Goal: Task Accomplishment & Management: Use online tool/utility

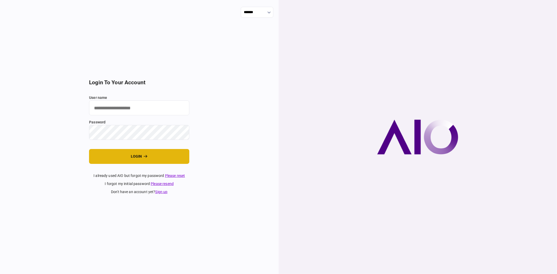
click at [134, 159] on button "login" at bounding box center [139, 156] width 100 height 15
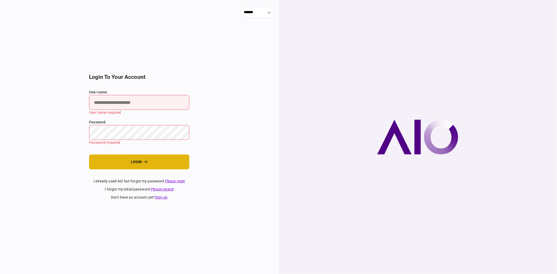
type input "**********"
click at [137, 158] on button "login" at bounding box center [139, 162] width 100 height 15
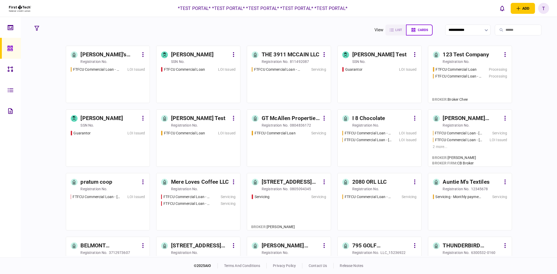
click at [5, 110] on link at bounding box center [10, 111] width 21 height 21
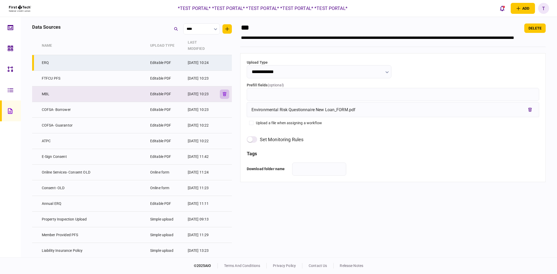
click at [226, 92] on icon "button" at bounding box center [225, 94] width 4 height 4
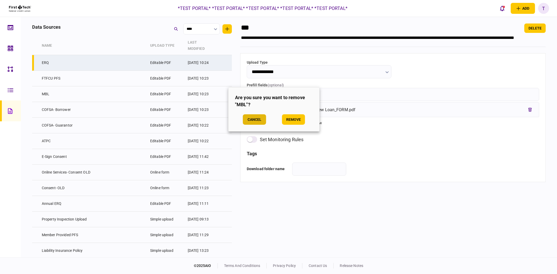
click at [257, 121] on button "Cancel" at bounding box center [254, 119] width 23 height 10
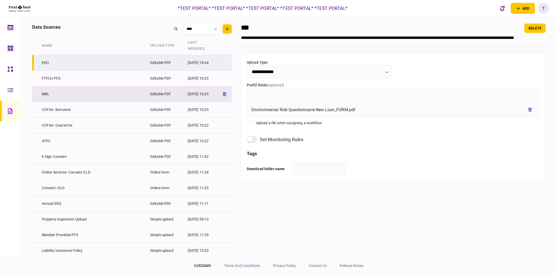
click at [106, 86] on td "MBL" at bounding box center [93, 94] width 108 height 16
type input "***"
type input "**********"
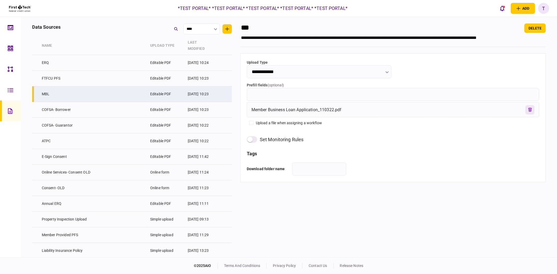
click at [529, 109] on icon "remove file" at bounding box center [530, 110] width 4 height 4
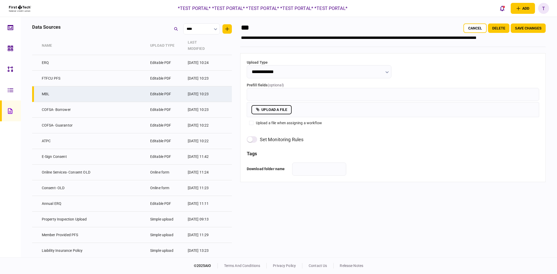
click at [278, 110] on label "upload a file" at bounding box center [271, 109] width 40 height 9
click at [0, 0] on input "upload a file" at bounding box center [0, 0] width 0 height 0
click at [524, 27] on button "Save changes" at bounding box center [528, 28] width 35 height 9
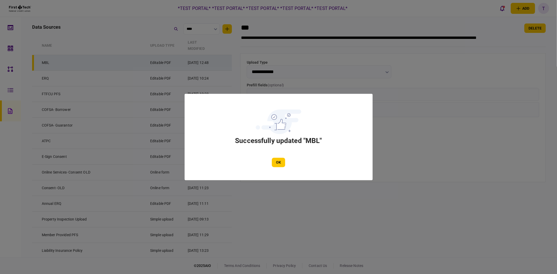
click at [88, 56] on div at bounding box center [278, 137] width 557 height 274
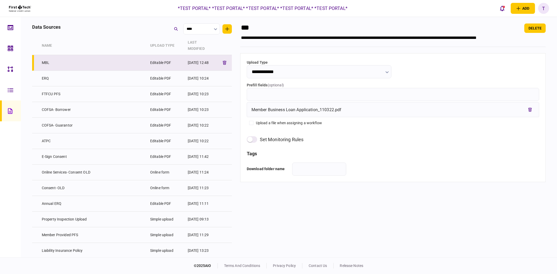
click at [130, 55] on td "MBL" at bounding box center [93, 63] width 108 height 16
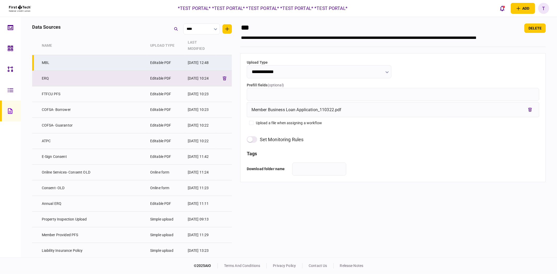
click at [109, 71] on td "ERQ" at bounding box center [93, 79] width 108 height 16
type input "***"
type input "**********"
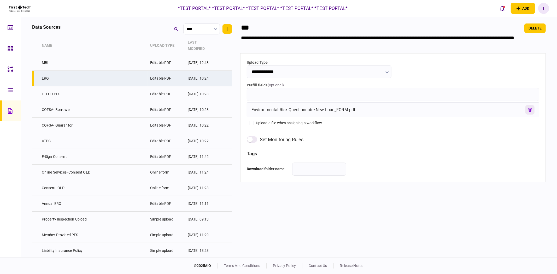
click at [531, 110] on icon "remove file" at bounding box center [530, 110] width 4 height 4
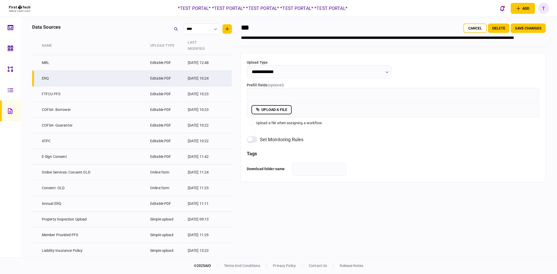
click at [271, 110] on label "upload a file" at bounding box center [271, 109] width 40 height 9
click at [0, 0] on input "upload a file" at bounding box center [0, 0] width 0 height 0
click at [533, 30] on button "Save changes" at bounding box center [528, 28] width 35 height 9
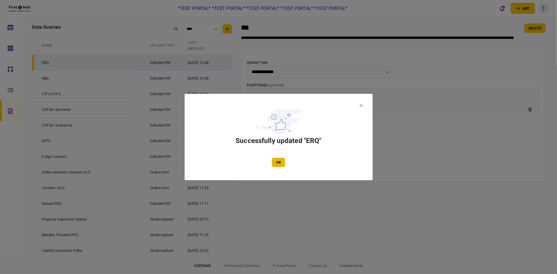
click at [283, 162] on button "OK" at bounding box center [278, 162] width 13 height 9
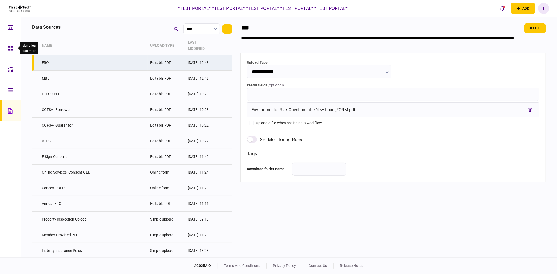
drag, startPoint x: 14, startPoint y: 51, endPoint x: 18, endPoint y: 54, distance: 4.8
click at [14, 51] on div at bounding box center [12, 48] width 8 height 21
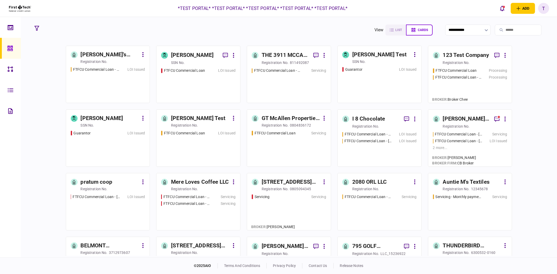
click at [113, 85] on div "FTFCU Commercial Loan - 111 1st Street Hillsboro OR LOI Issued" at bounding box center [108, 83] width 74 height 32
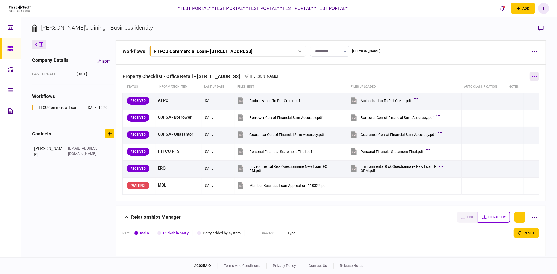
click at [530, 74] on button "button" at bounding box center [534, 76] width 9 height 9
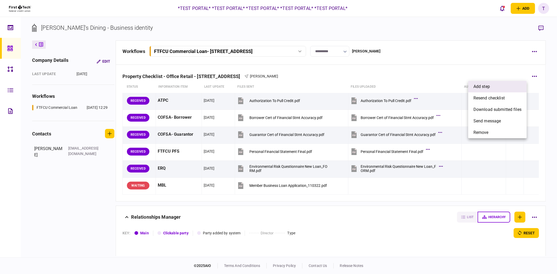
click at [498, 89] on li "add step" at bounding box center [497, 86] width 58 height 11
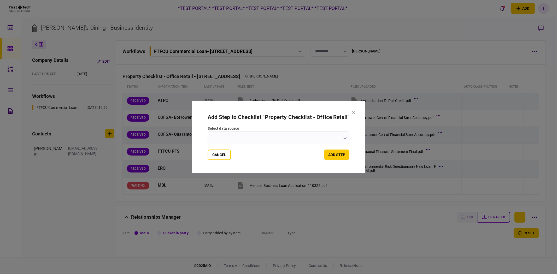
click at [357, 107] on section "Add Step to Checklist " Property Checklist - Office Retail " select data source…" at bounding box center [278, 137] width 173 height 72
click at [222, 154] on button "Cancel" at bounding box center [219, 155] width 23 height 10
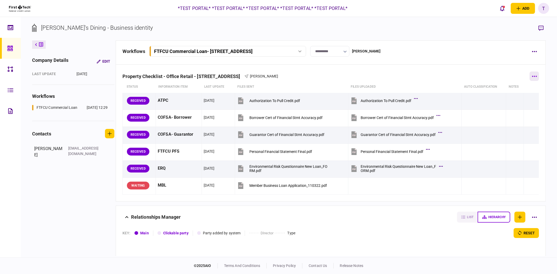
click at [532, 77] on icon "button" at bounding box center [534, 76] width 5 height 1
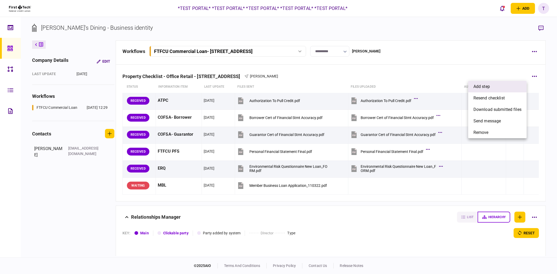
click at [491, 86] on li "add step" at bounding box center [497, 86] width 58 height 11
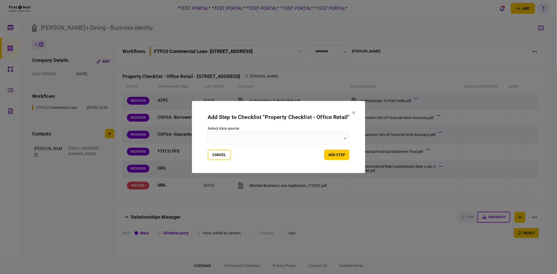
click at [333, 142] on input "select data source" at bounding box center [279, 137] width 142 height 13
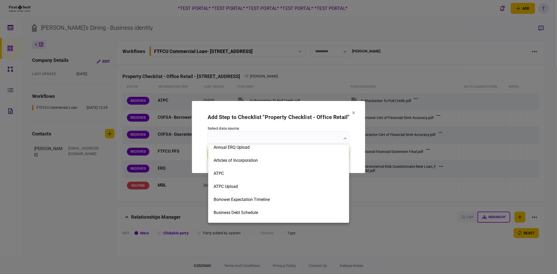
scroll to position [58, 0]
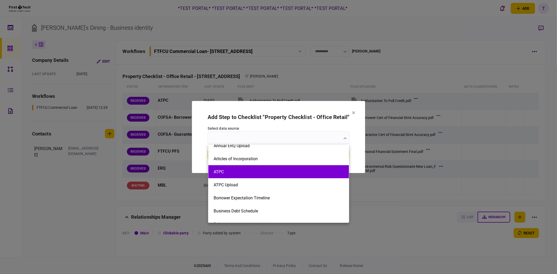
click at [239, 175] on li "ATPC" at bounding box center [278, 171] width 140 height 13
type input "****"
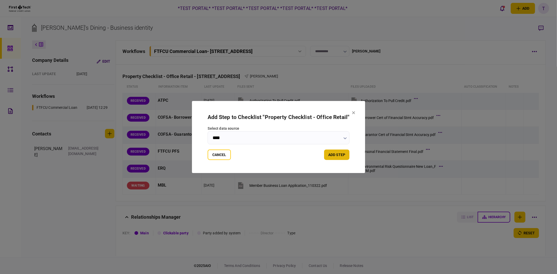
click at [330, 155] on button "add step" at bounding box center [336, 155] width 25 height 10
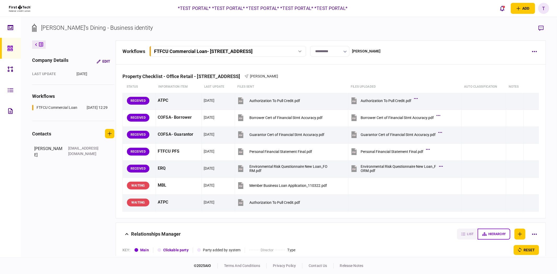
click at [529, 51] on div "**********" at bounding box center [330, 51] width 417 height 11
click at [533, 51] on icon "button" at bounding box center [534, 51] width 5 height 1
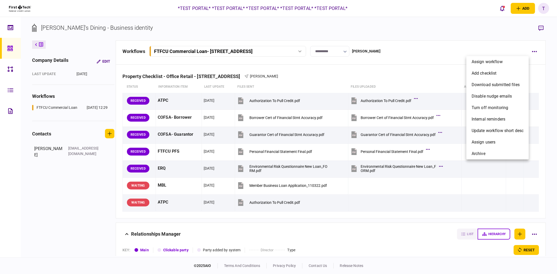
click at [421, 66] on div at bounding box center [278, 137] width 557 height 274
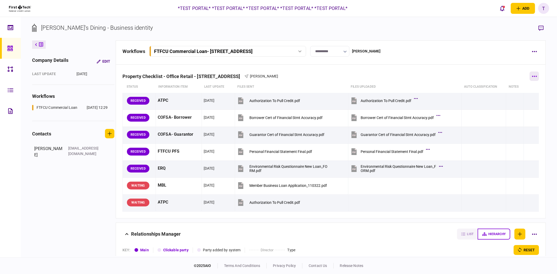
click at [532, 76] on icon "button" at bounding box center [534, 76] width 5 height 1
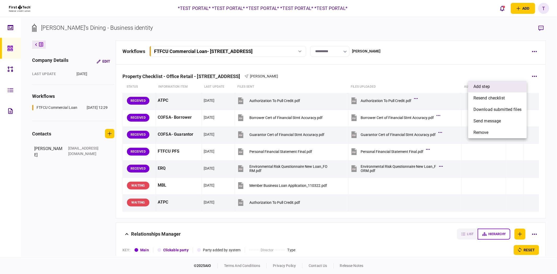
click at [494, 88] on li "add step" at bounding box center [497, 86] width 58 height 11
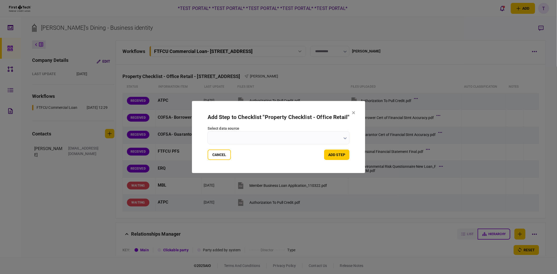
click at [330, 141] on input "select data source" at bounding box center [279, 137] width 142 height 13
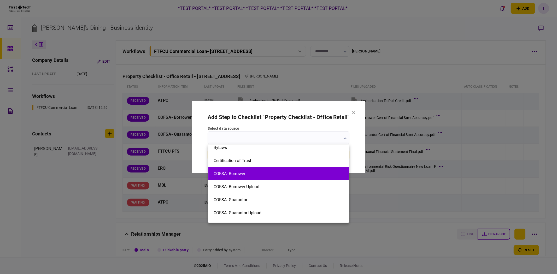
scroll to position [145, 0]
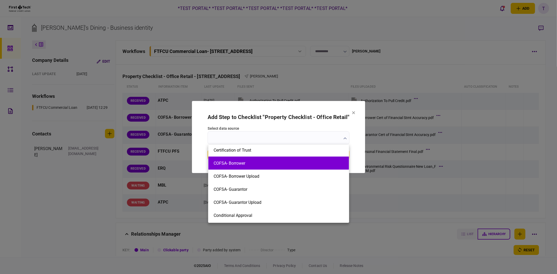
click at [267, 166] on li "COFSA- Borrower" at bounding box center [278, 163] width 140 height 13
type input "**********"
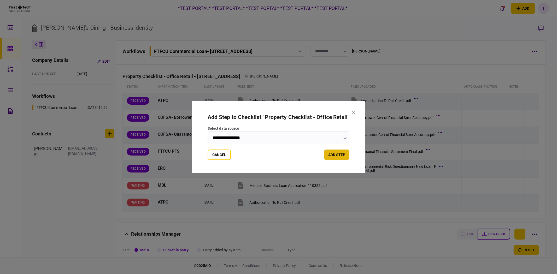
click at [333, 157] on button "add step" at bounding box center [336, 155] width 25 height 10
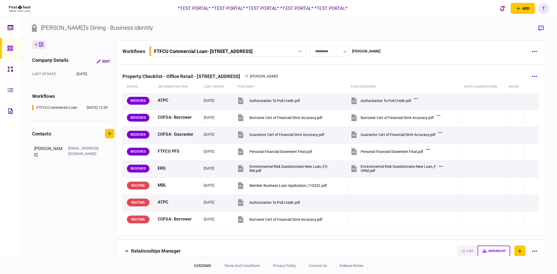
click at [526, 74] on div "Property Checklist - Office Retail - 111 1st Street Hillsboro OR Deedra Howes" at bounding box center [330, 73] width 417 height 16
click at [530, 75] on button "button" at bounding box center [534, 76] width 9 height 9
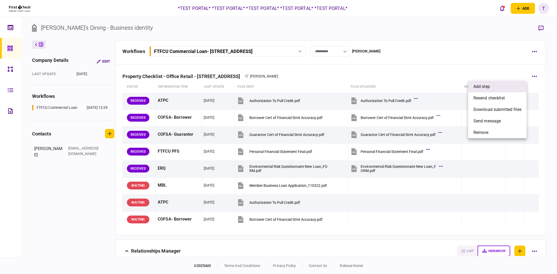
click at [486, 90] on span "add step" at bounding box center [481, 87] width 16 height 6
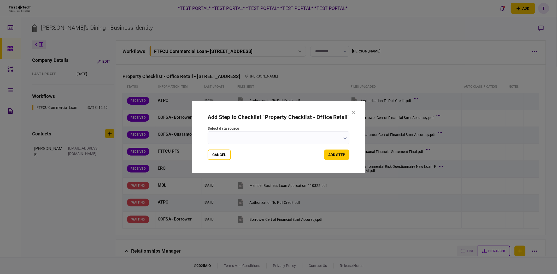
click at [263, 135] on input "select data source" at bounding box center [279, 137] width 142 height 13
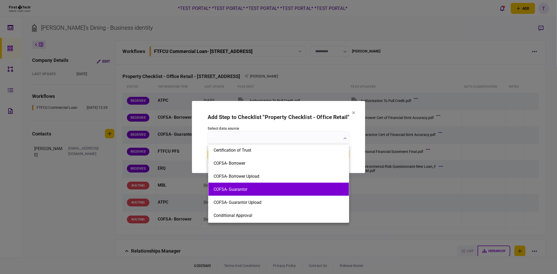
click at [251, 187] on button "COFSA- Guarantor" at bounding box center [279, 189] width 130 height 5
type input "**********"
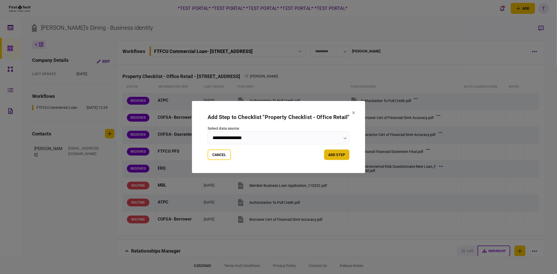
click at [337, 151] on button "add step" at bounding box center [336, 155] width 25 height 10
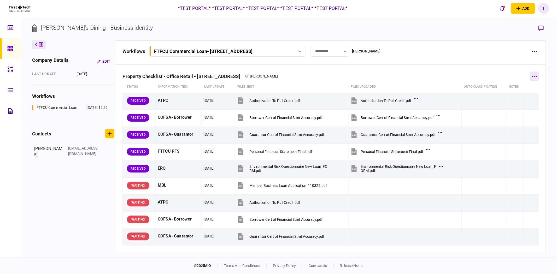
click at [532, 72] on button "button" at bounding box center [534, 76] width 9 height 9
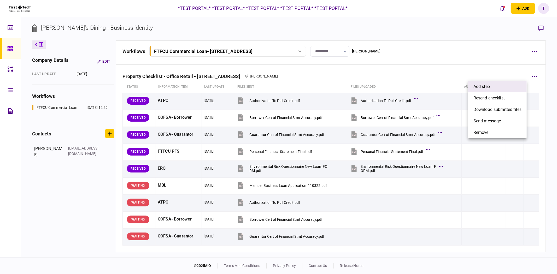
click at [479, 88] on span "add step" at bounding box center [481, 87] width 16 height 6
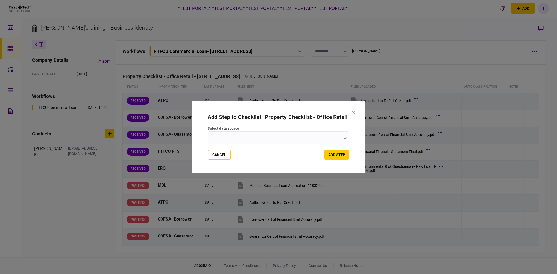
click at [281, 141] on input "select data source" at bounding box center [279, 137] width 142 height 13
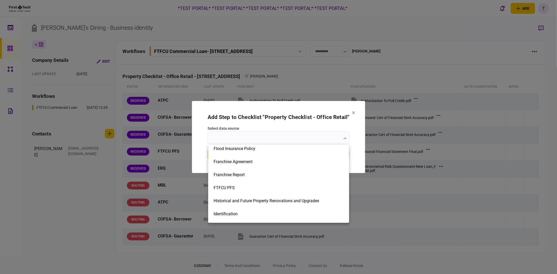
scroll to position [435, 0]
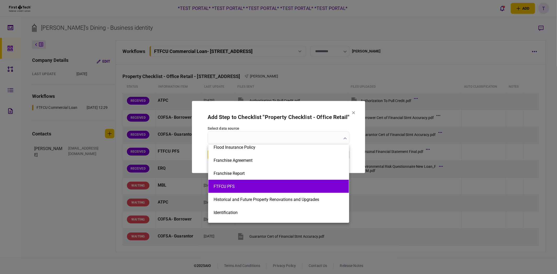
click at [253, 183] on li "FTFCU PFS" at bounding box center [278, 186] width 140 height 13
type input "*********"
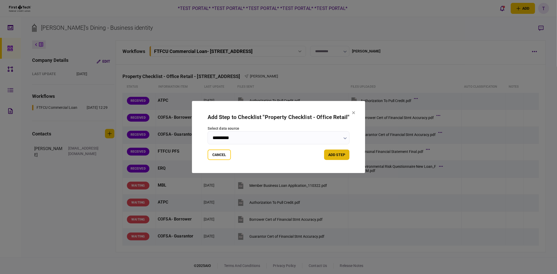
click at [343, 154] on button "add step" at bounding box center [336, 155] width 25 height 10
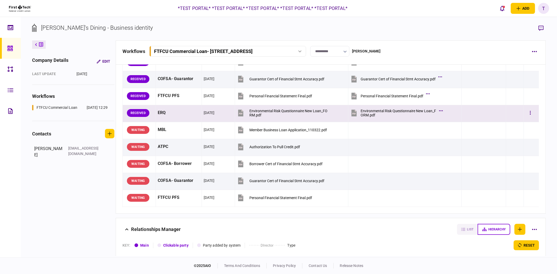
scroll to position [58, 0]
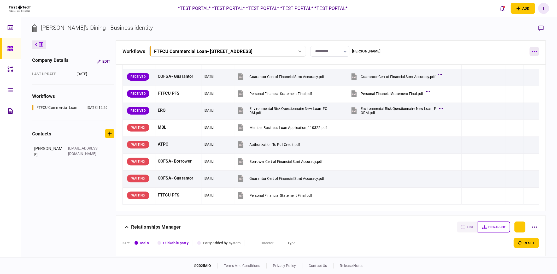
click at [536, 55] on button "button" at bounding box center [534, 51] width 9 height 9
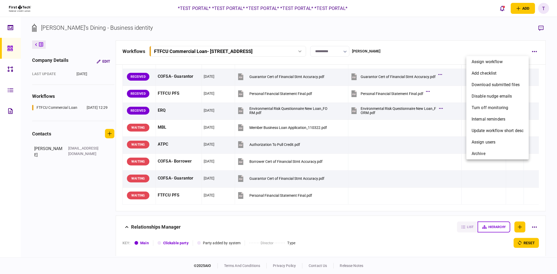
click at [459, 42] on div at bounding box center [278, 137] width 557 height 274
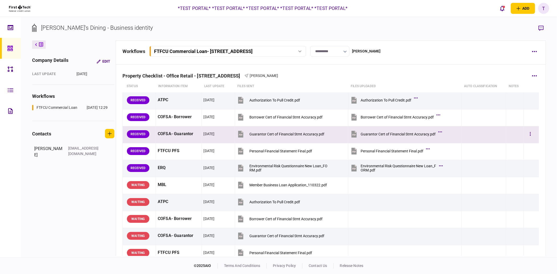
scroll to position [0, 0]
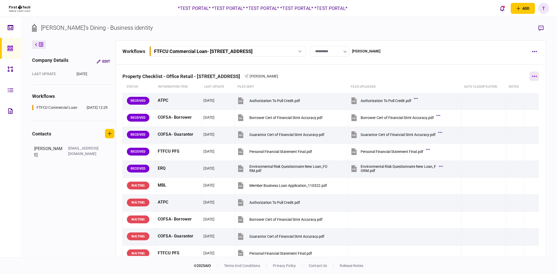
click at [532, 77] on button "button" at bounding box center [534, 76] width 9 height 9
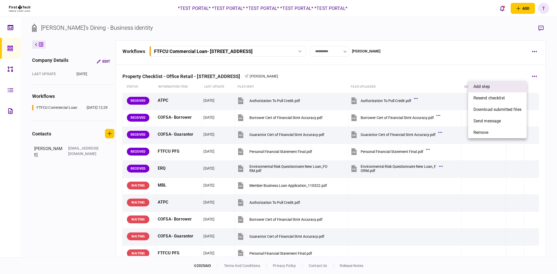
click at [491, 88] on li "add step" at bounding box center [497, 86] width 58 height 11
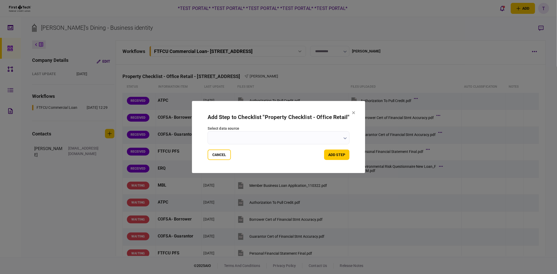
click at [295, 136] on input "select data source" at bounding box center [279, 137] width 142 height 13
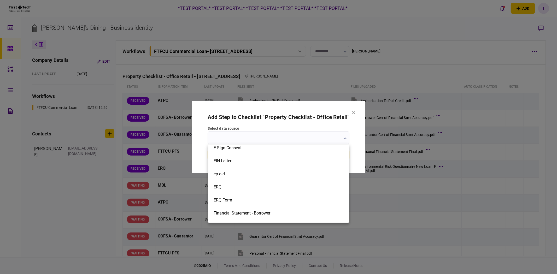
scroll to position [319, 0]
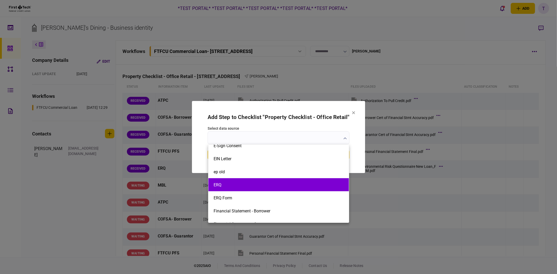
click at [226, 187] on button "ERQ" at bounding box center [279, 185] width 130 height 5
type input "***"
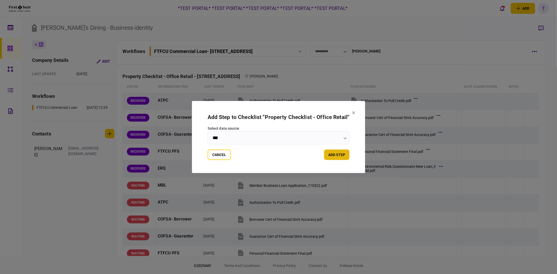
click at [341, 156] on button "add step" at bounding box center [336, 155] width 25 height 10
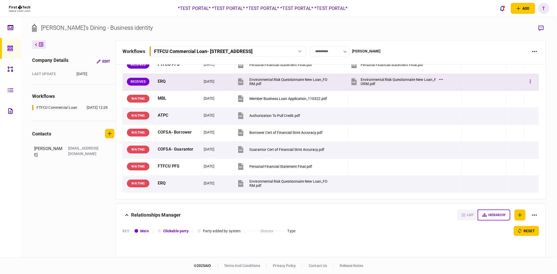
scroll to position [0, 0]
